Goal: Find specific page/section: Find specific page/section

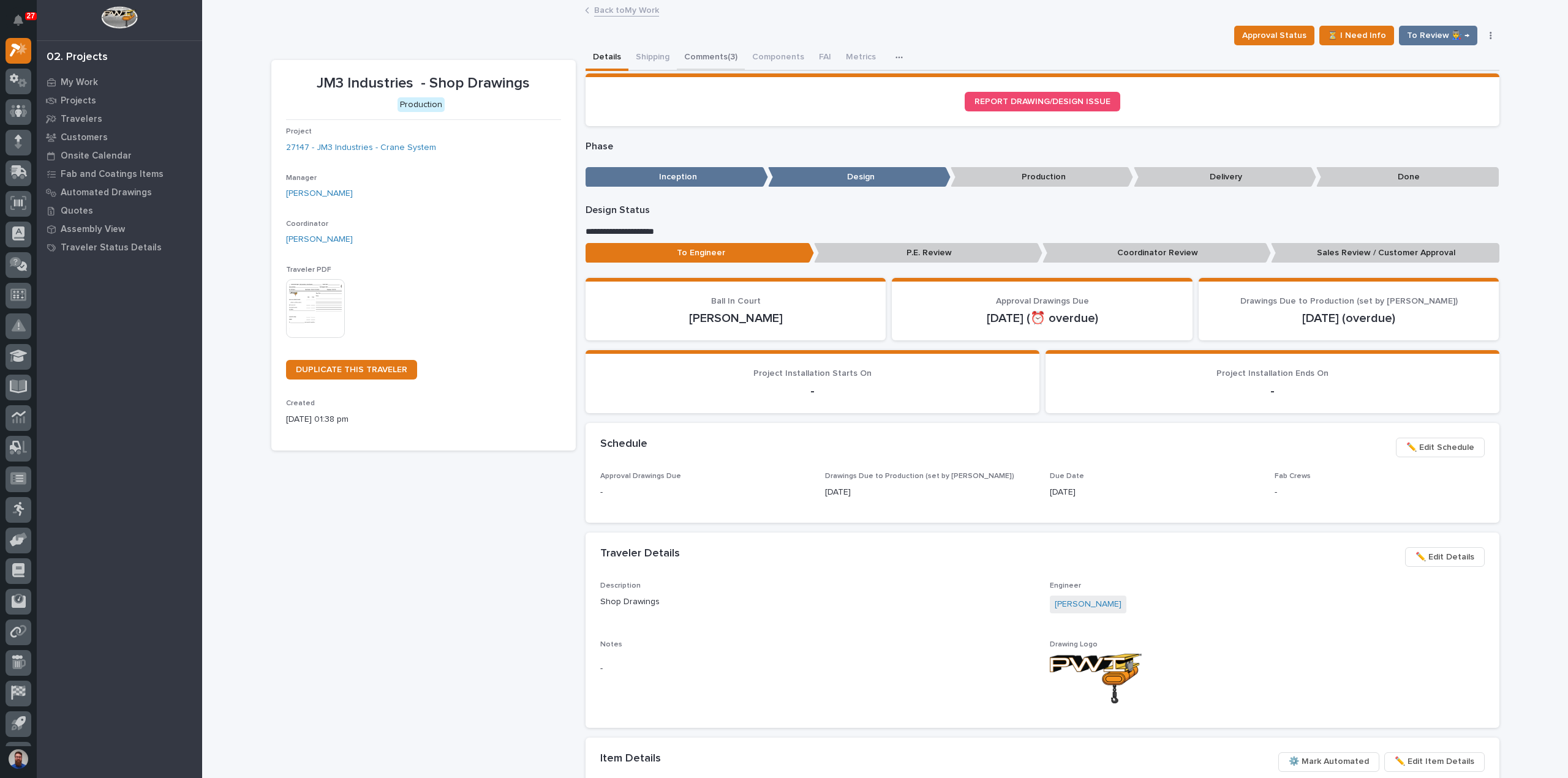
click at [718, 52] on button "Comments (3)" at bounding box center [710, 58] width 68 height 26
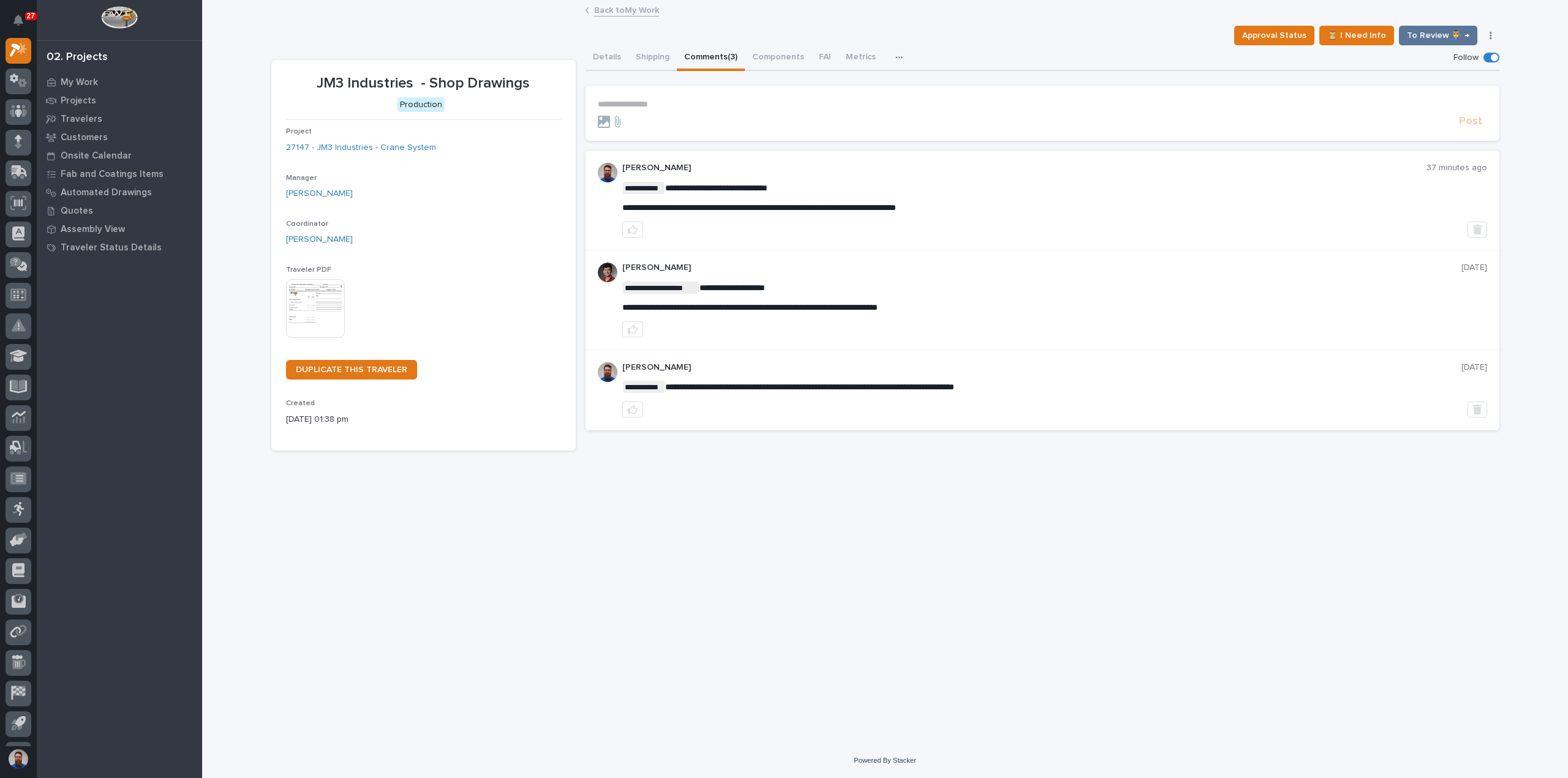
click at [601, 59] on button "Details" at bounding box center [607, 58] width 43 height 26
